Goal: Navigation & Orientation: Understand site structure

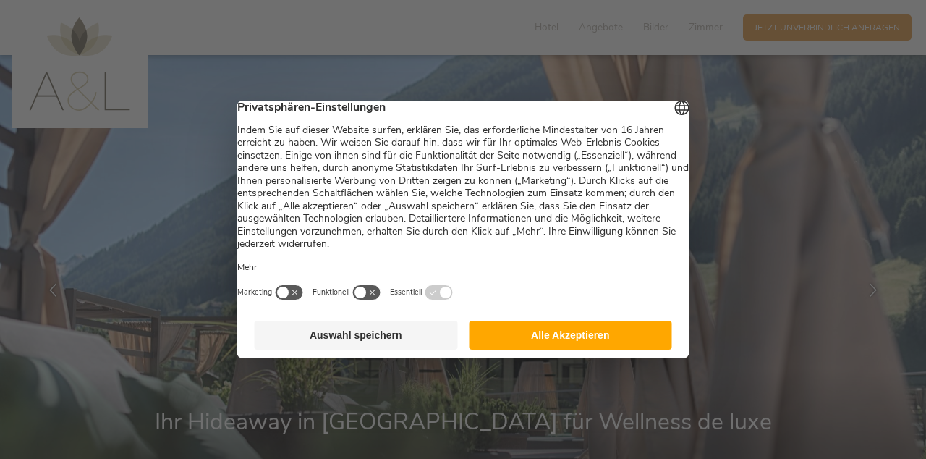
click at [594, 343] on button "Alle Akzeptieren" at bounding box center [570, 335] width 203 height 29
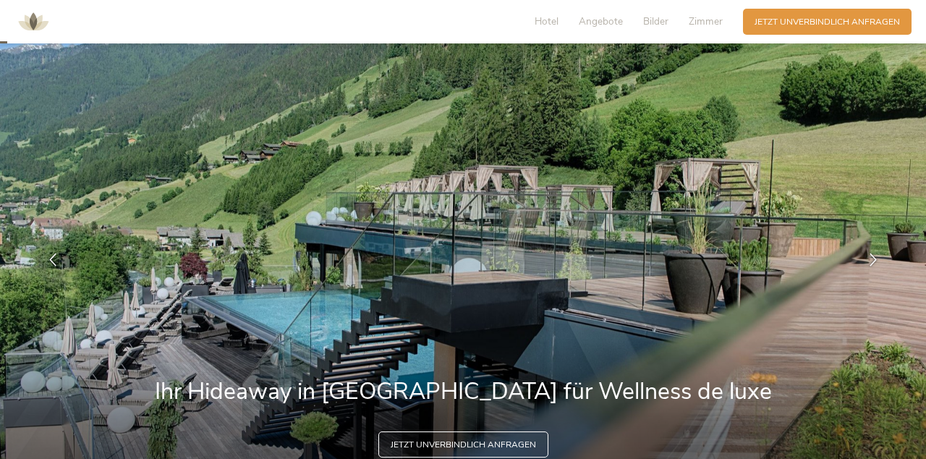
scroll to position [32, 0]
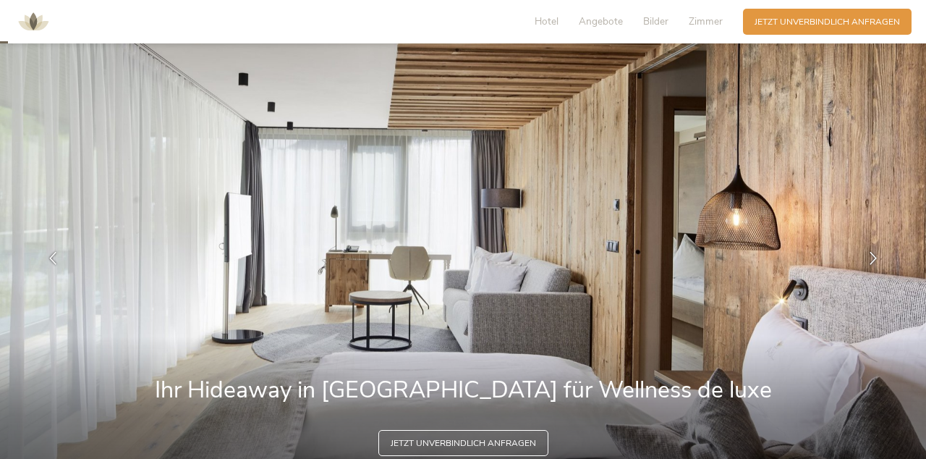
click at [814, 189] on img at bounding box center [463, 258] width 926 height 470
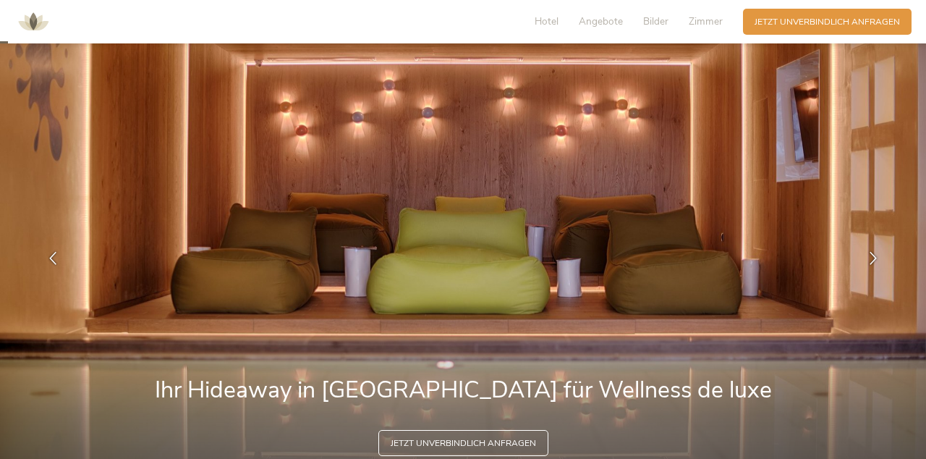
click at [720, 149] on img at bounding box center [463, 258] width 926 height 470
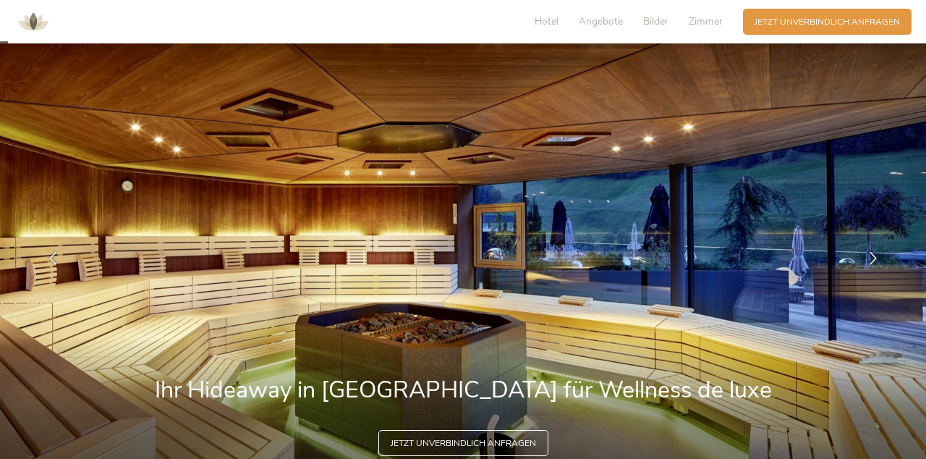
click at [869, 267] on div at bounding box center [874, 258] width 36 height 36
click at [871, 261] on icon at bounding box center [873, 258] width 13 height 13
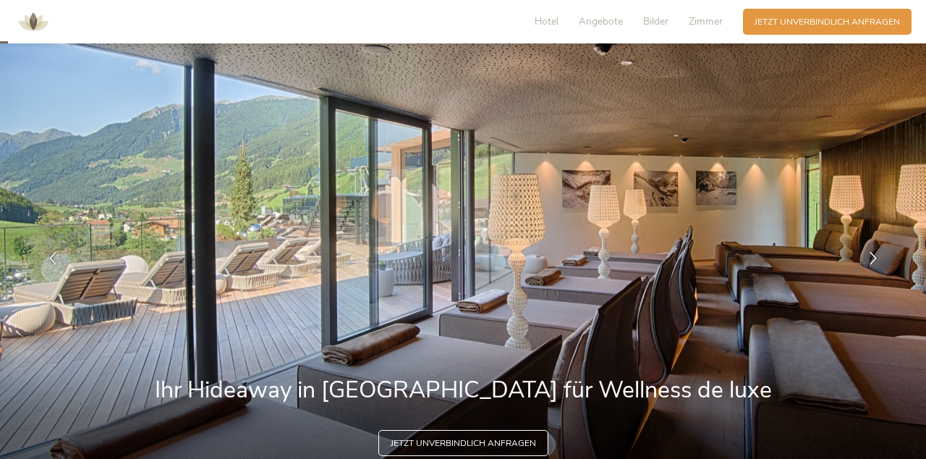
click at [871, 257] on icon at bounding box center [873, 258] width 13 height 13
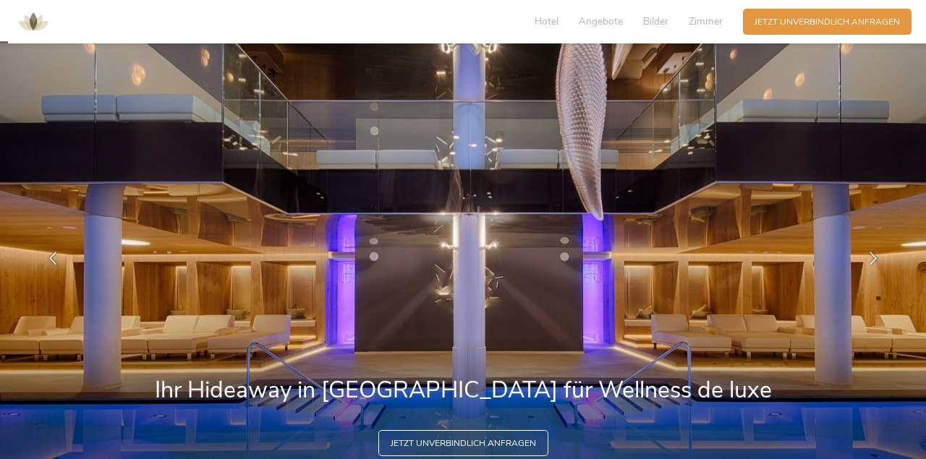
click at [874, 253] on icon at bounding box center [873, 258] width 13 height 13
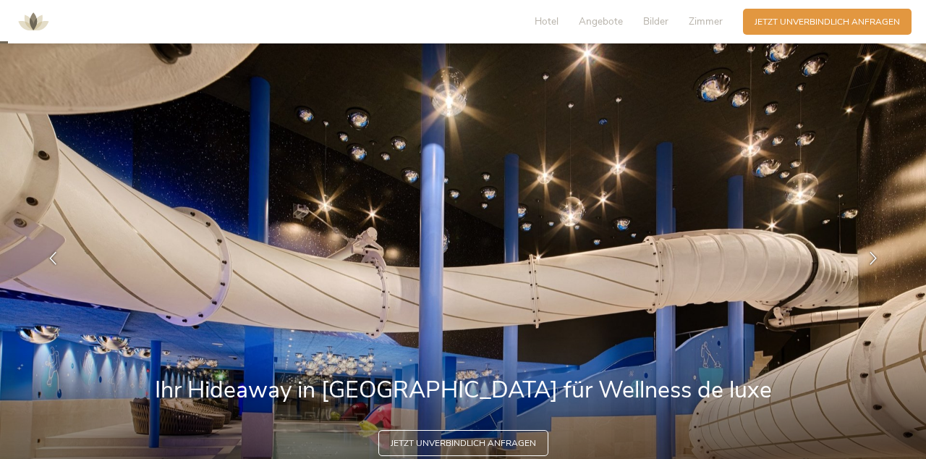
click at [875, 259] on icon at bounding box center [873, 258] width 13 height 13
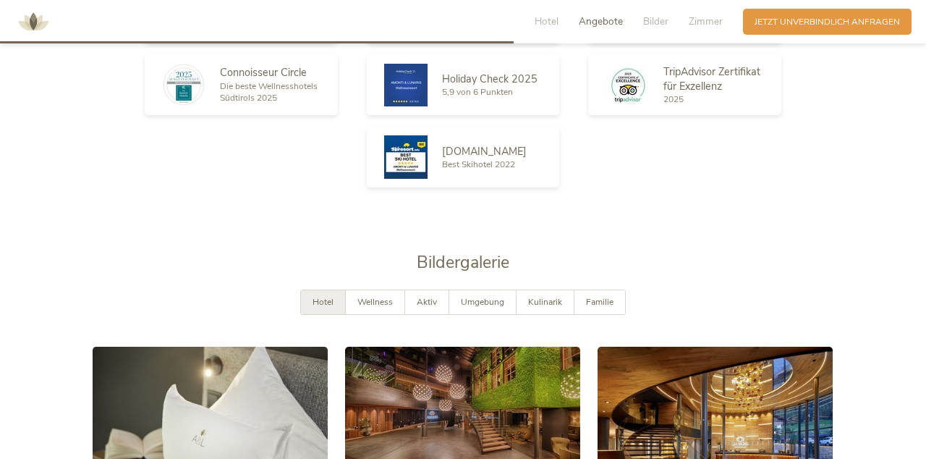
scroll to position [2047, 0]
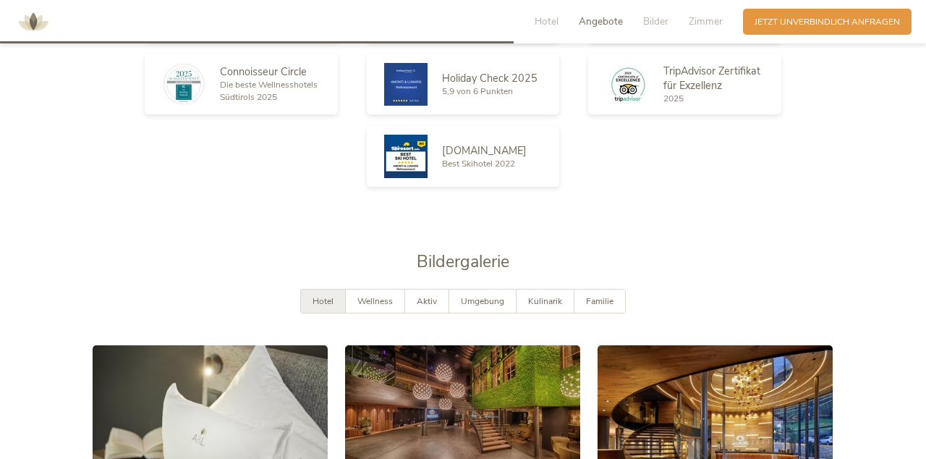
click at [481, 302] on span "Umgebung" at bounding box center [482, 301] width 43 height 12
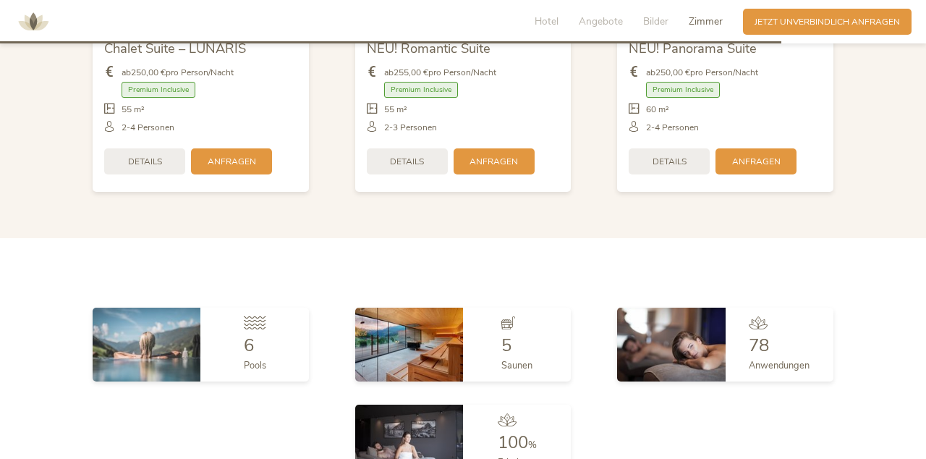
scroll to position [3149, 0]
